Goal: Task Accomplishment & Management: Use online tool/utility

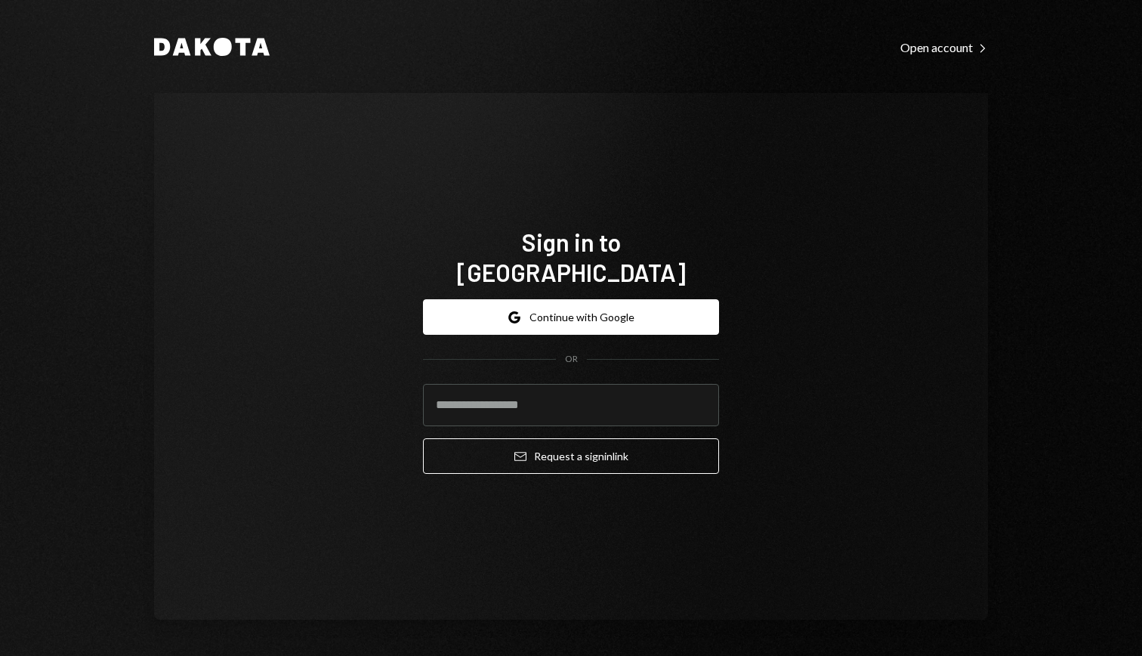
type input "**********"
click at [423, 438] on button "Email Request a sign in link" at bounding box center [571, 455] width 296 height 35
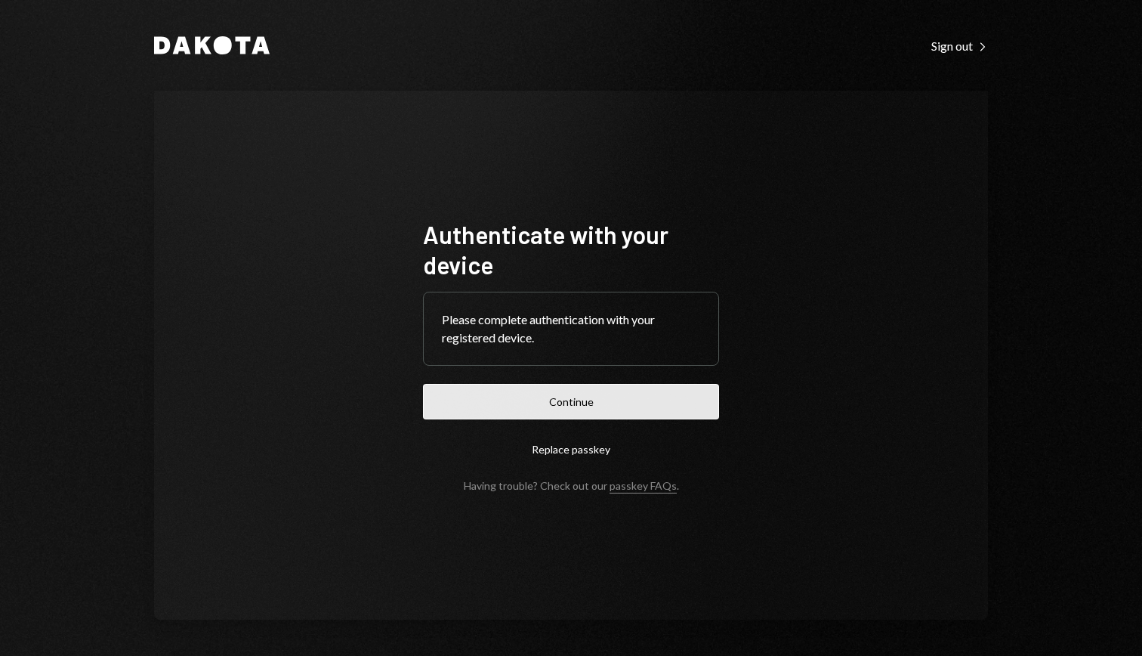
click at [517, 406] on button "Continue" at bounding box center [571, 401] width 296 height 35
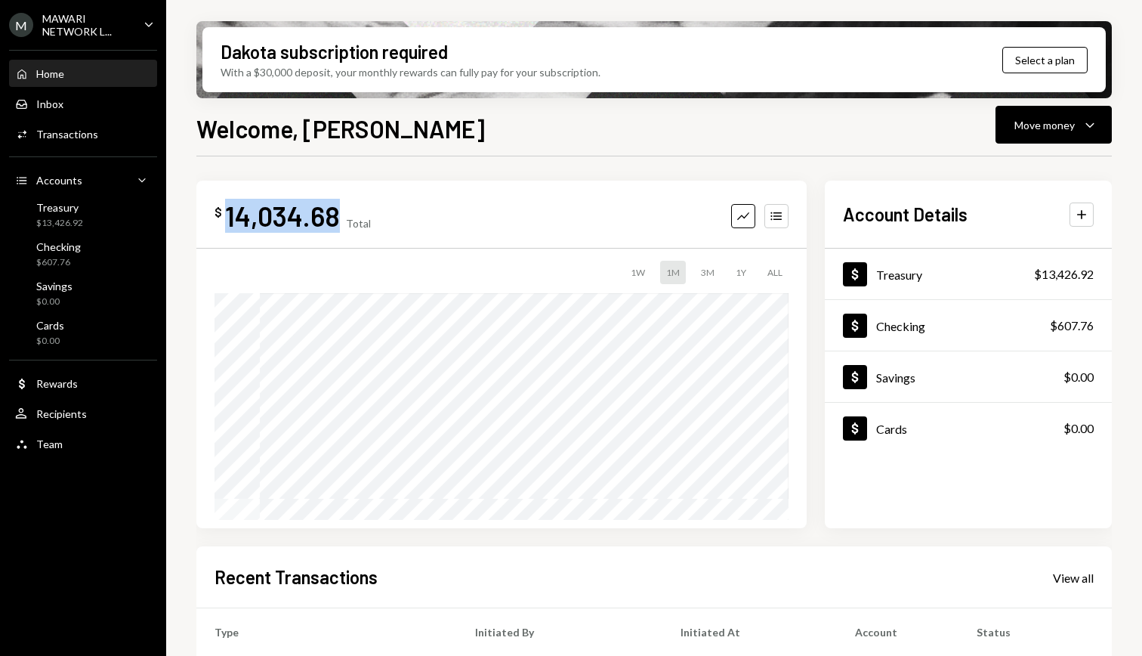
drag, startPoint x: 224, startPoint y: 217, endPoint x: 335, endPoint y: 219, distance: 110.3
click at [335, 219] on div "14,034.68" at bounding box center [282, 216] width 115 height 34
copy div "14,034.68"
